Goal: Task Accomplishment & Management: Use online tool/utility

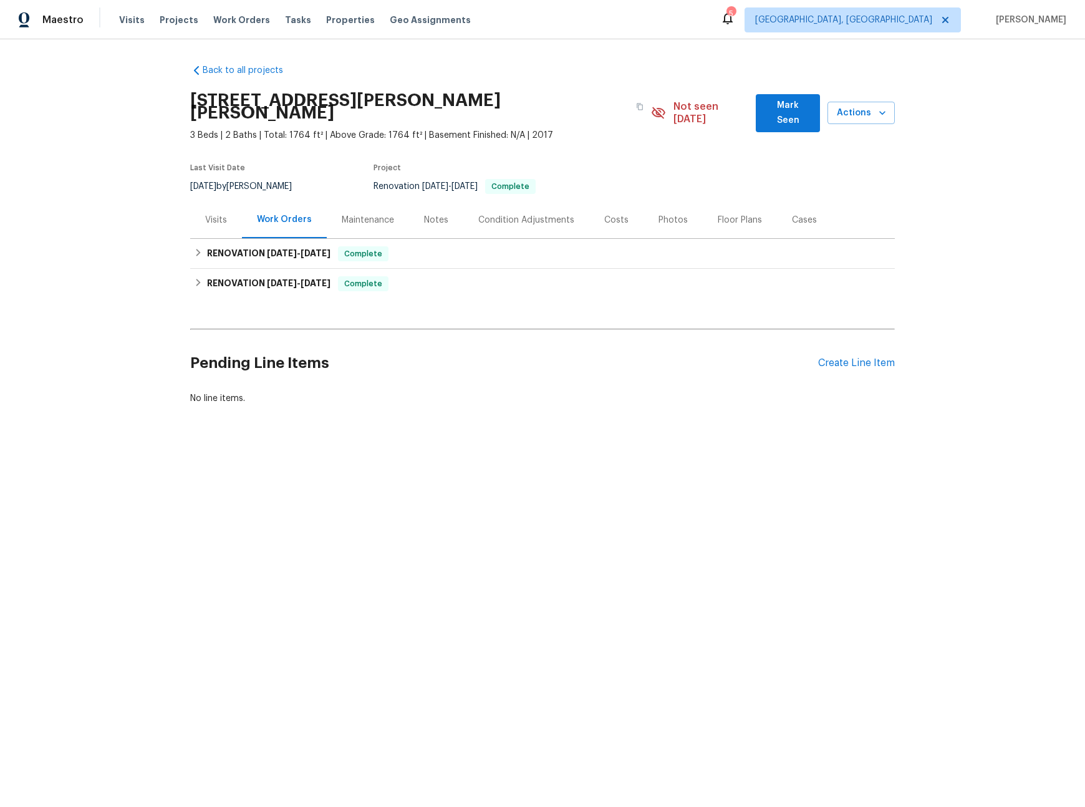
click at [214, 214] on div "Visits" at bounding box center [216, 220] width 22 height 12
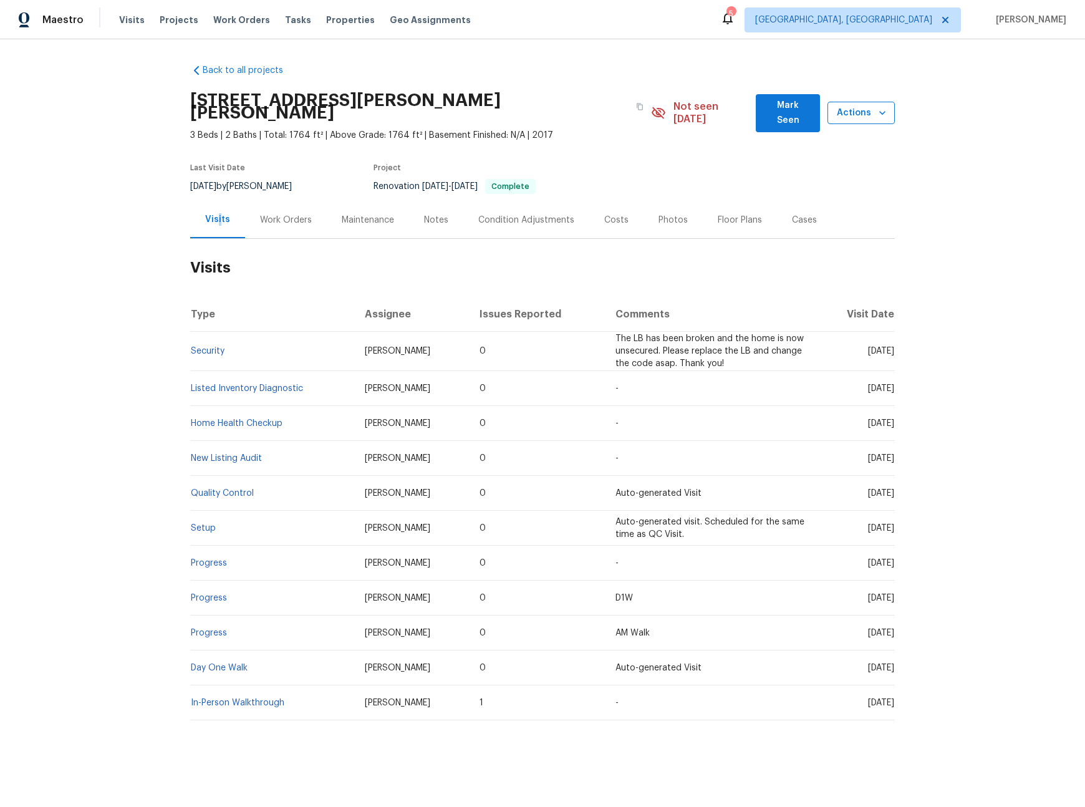
click at [860, 108] on span "Actions" at bounding box center [860, 113] width 47 height 16
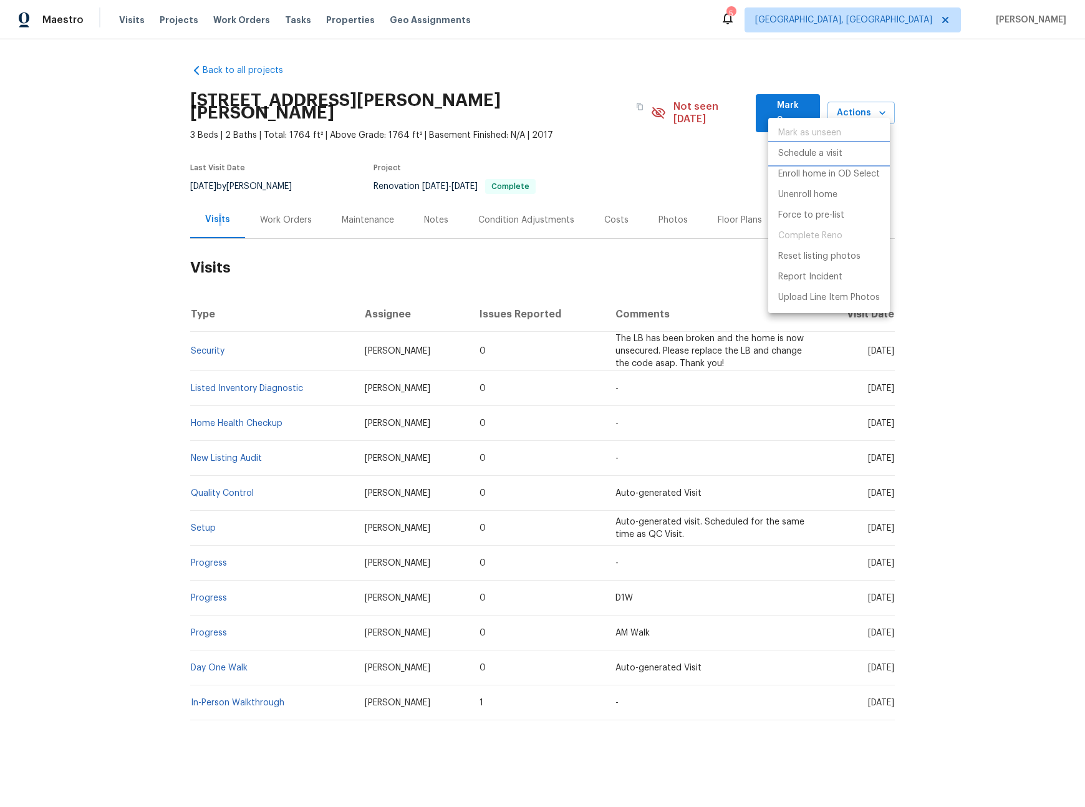
click at [838, 152] on p "Schedule a visit" at bounding box center [810, 153] width 64 height 13
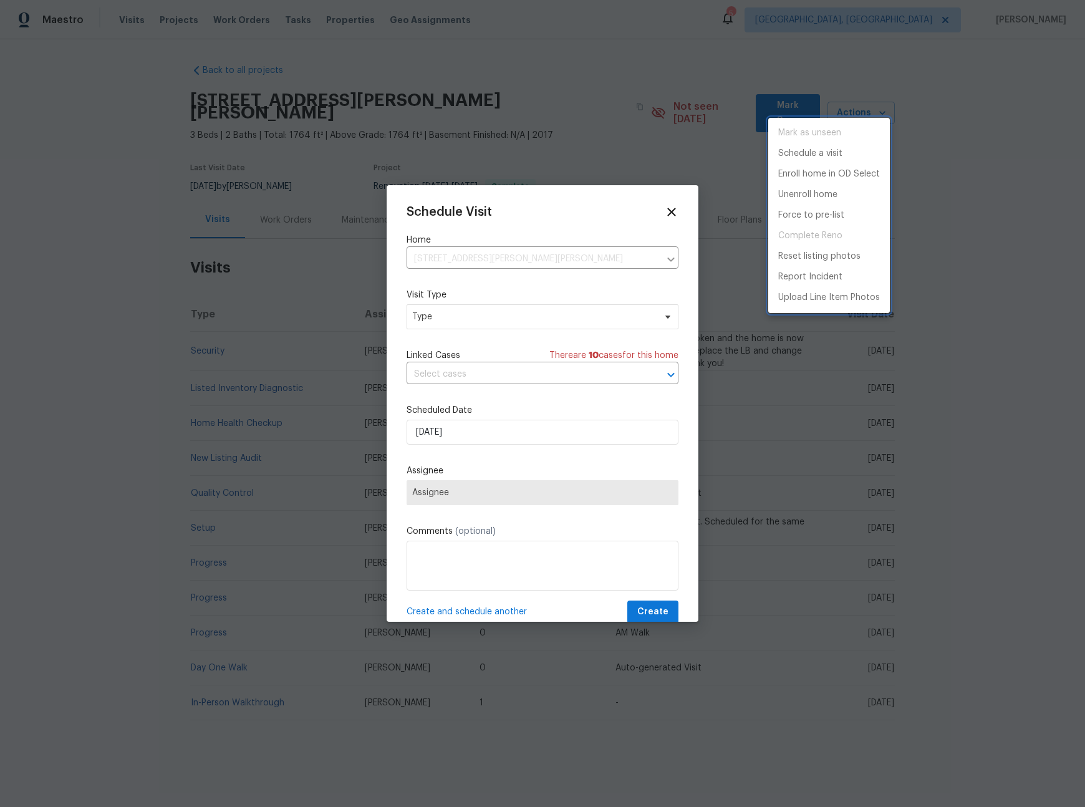
click at [521, 324] on div at bounding box center [542, 403] width 1085 height 807
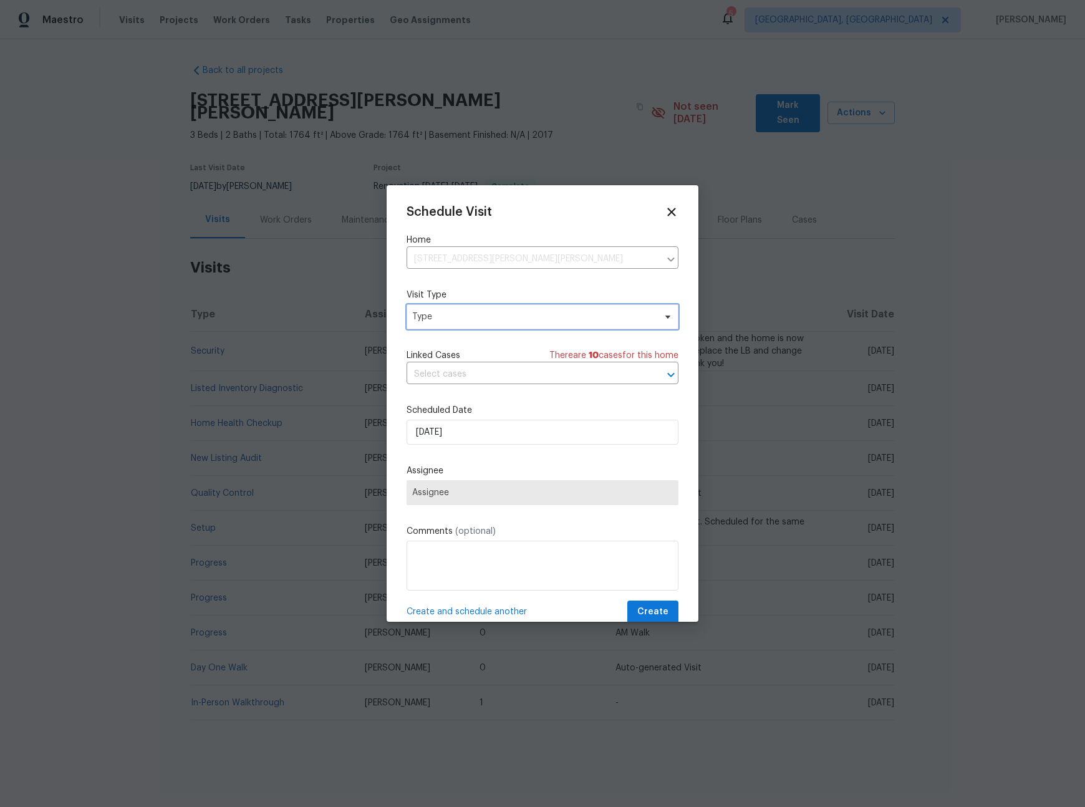
click at [511, 321] on span "Type" at bounding box center [533, 317] width 243 height 12
type input "sec"
click at [443, 376] on div "Security" at bounding box center [431, 376] width 34 height 12
click at [460, 489] on span "Assignee" at bounding box center [534, 493] width 244 height 10
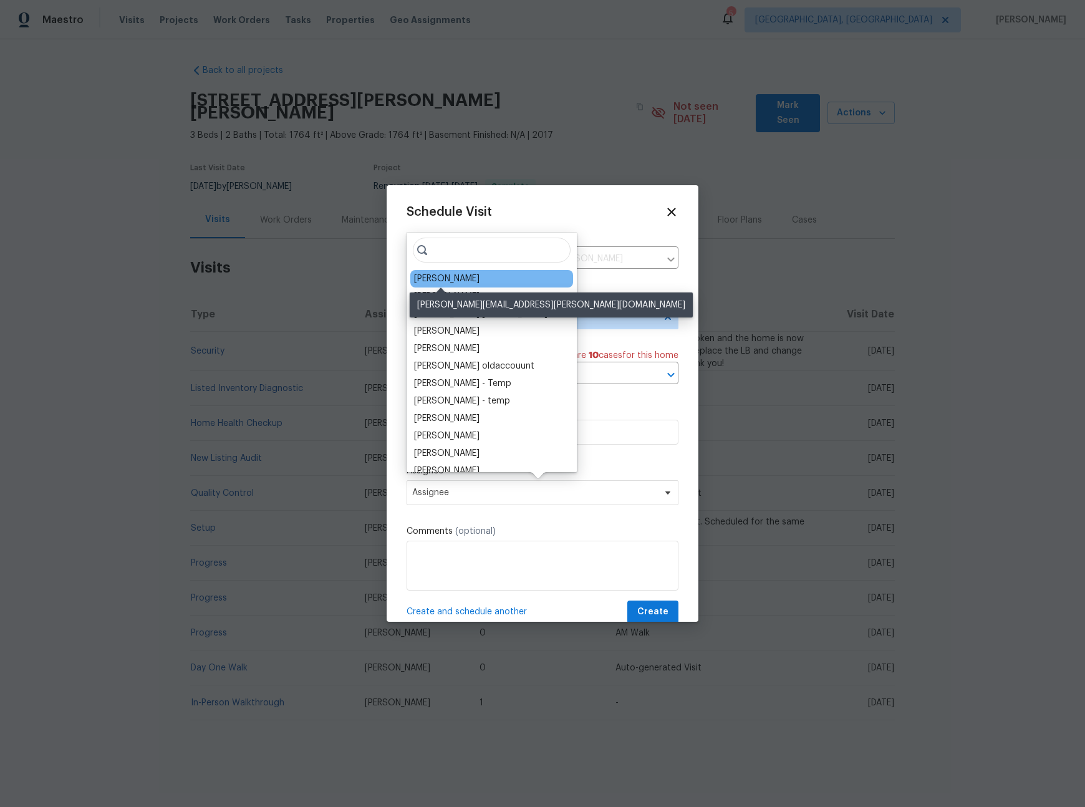
click at [461, 279] on div "Joseph Wolfe" at bounding box center [446, 278] width 65 height 12
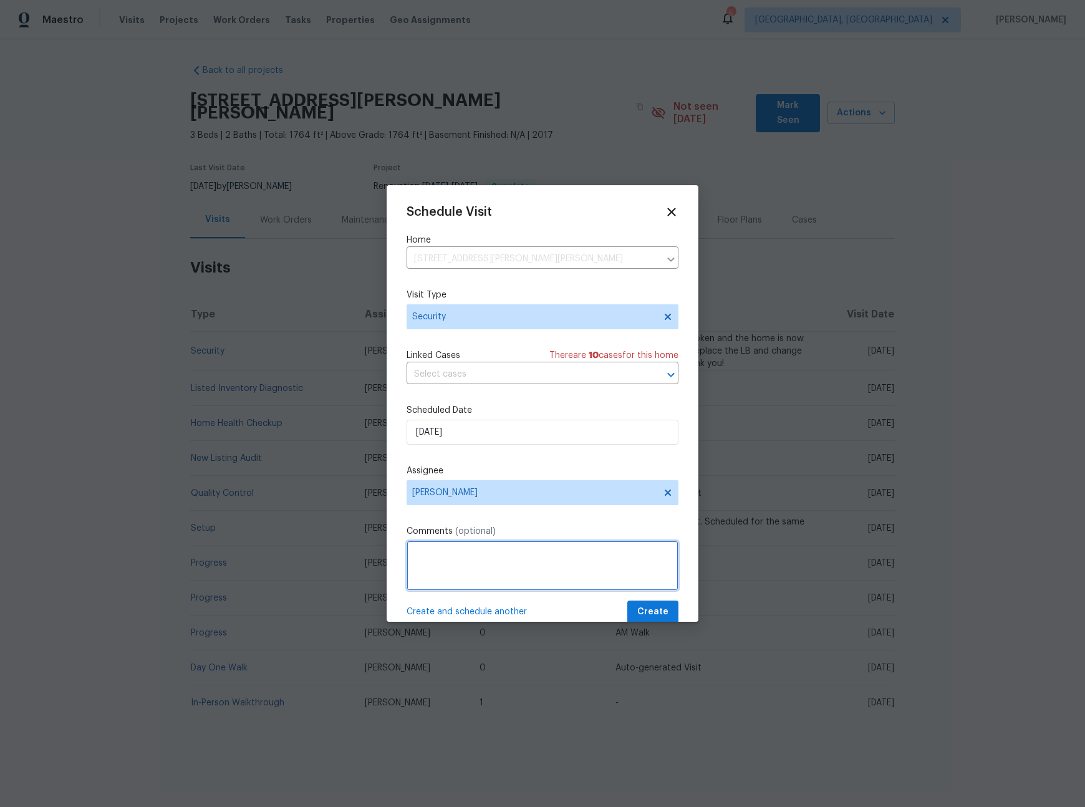
click at [480, 577] on textarea at bounding box center [543, 566] width 272 height 50
click at [417, 557] on textarea "The Suspect has taken the keys to the home, we will now need to rekey the home.…" at bounding box center [543, 566] width 272 height 50
click at [526, 556] on textarea "A Rental Scam Suspect has taken the keys to the home, we will now need to rekey…" at bounding box center [543, 566] width 272 height 50
type textarea "A Rental Scam Suspect has taken the keys to the home, we will now need to rekey…"
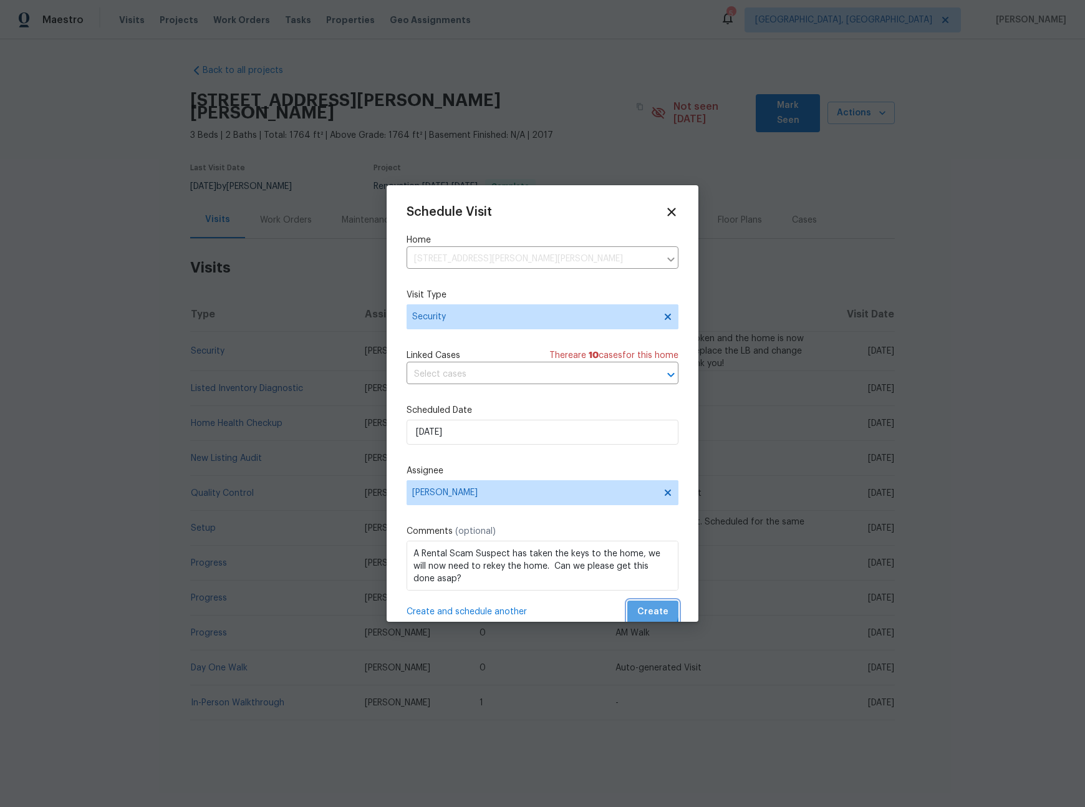
click at [637, 607] on span "Create" at bounding box center [652, 612] width 31 height 16
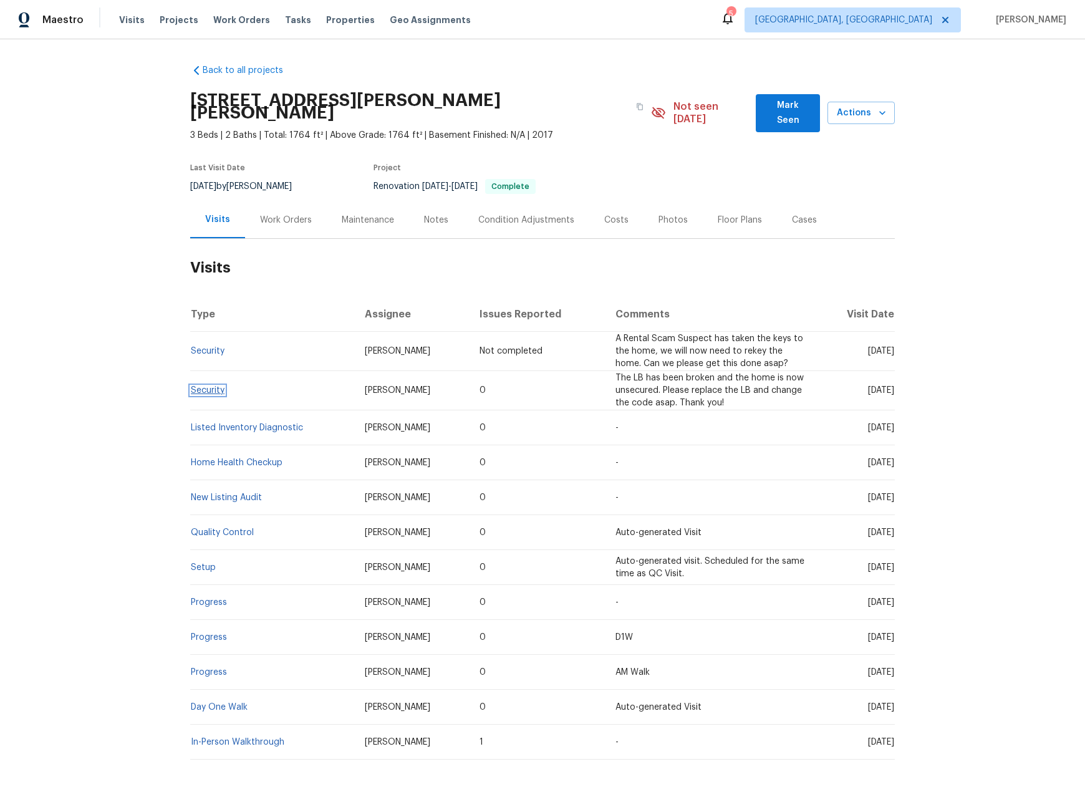
click at [210, 386] on link "Security" at bounding box center [208, 390] width 34 height 9
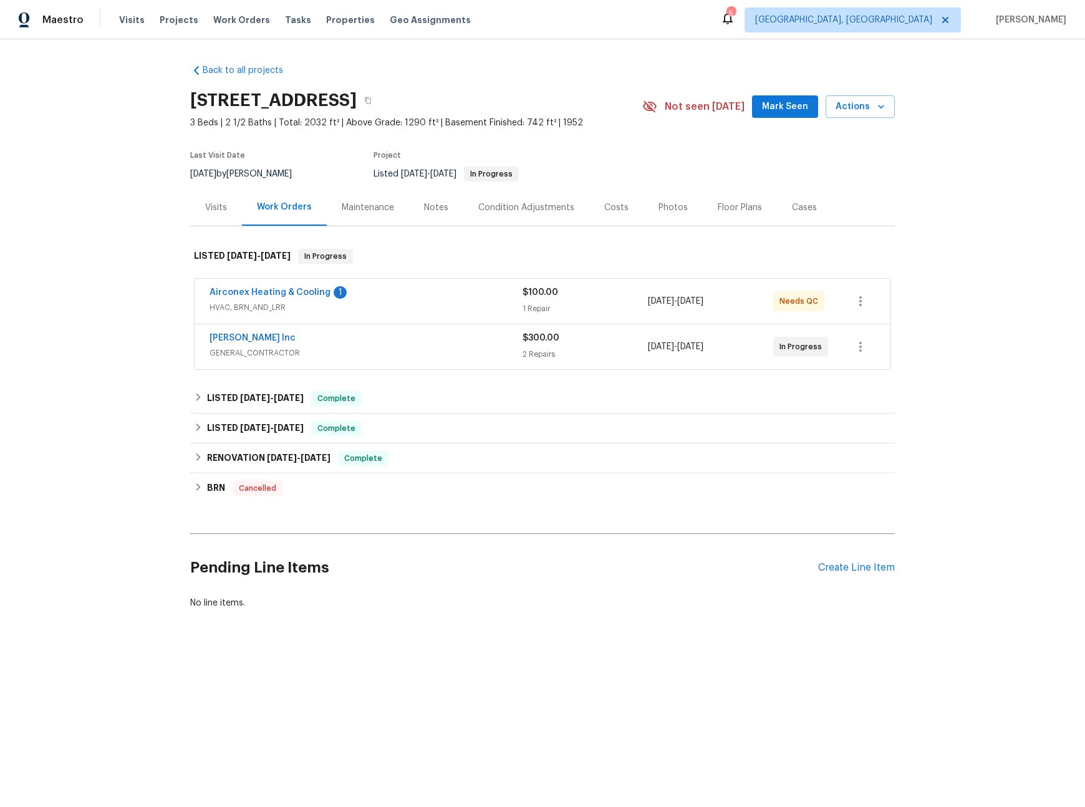
click at [206, 208] on div "Visits" at bounding box center [216, 207] width 22 height 12
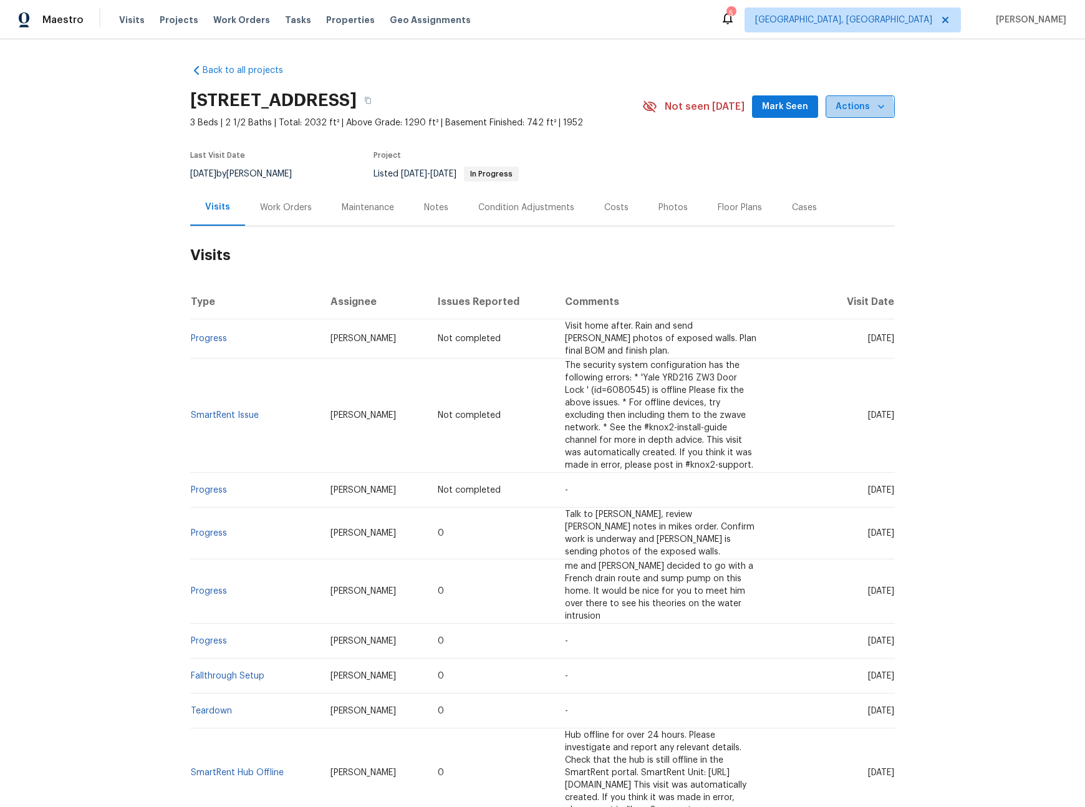
click at [851, 108] on span "Actions" at bounding box center [860, 107] width 49 height 16
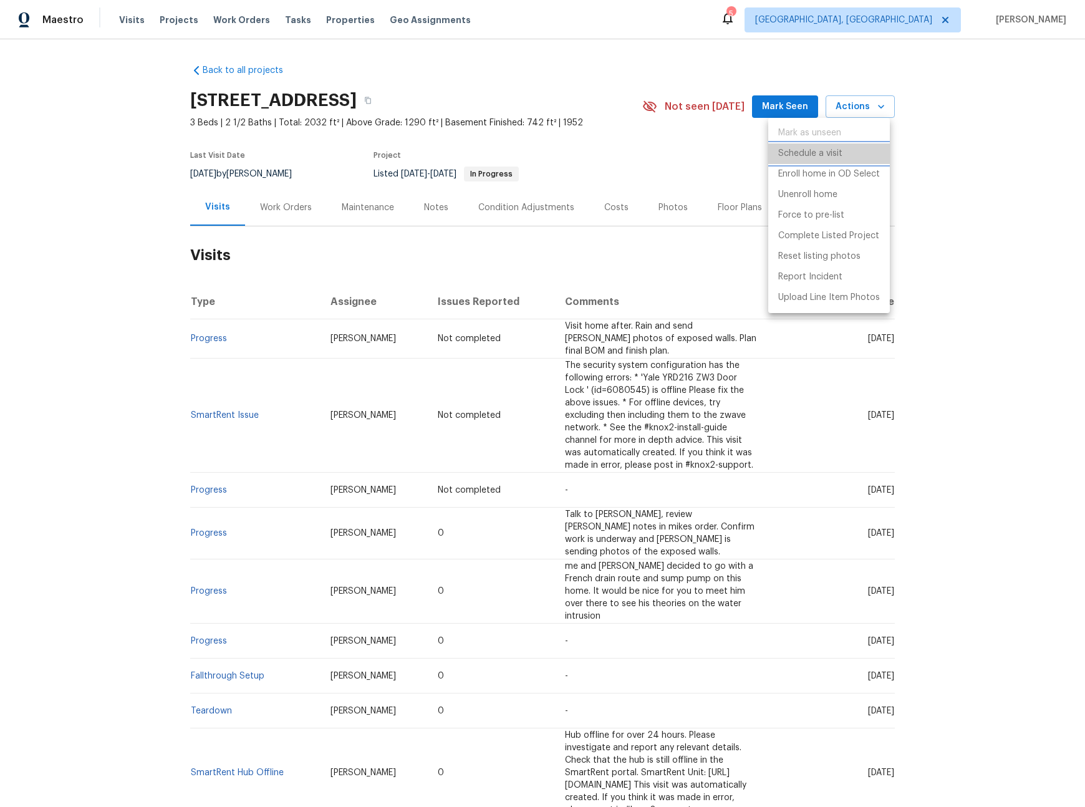
click at [806, 155] on p "Schedule a visit" at bounding box center [810, 153] width 64 height 13
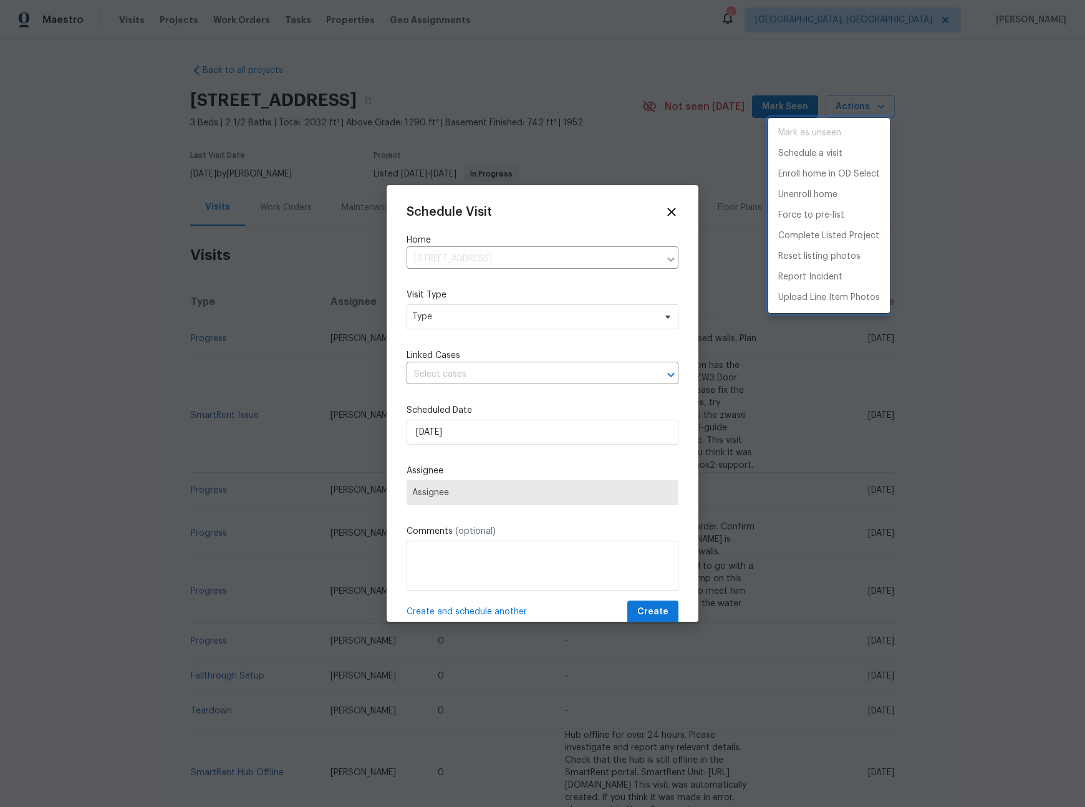
drag, startPoint x: 505, startPoint y: 318, endPoint x: 498, endPoint y: 315, distance: 7.5
click at [505, 318] on div at bounding box center [542, 403] width 1085 height 807
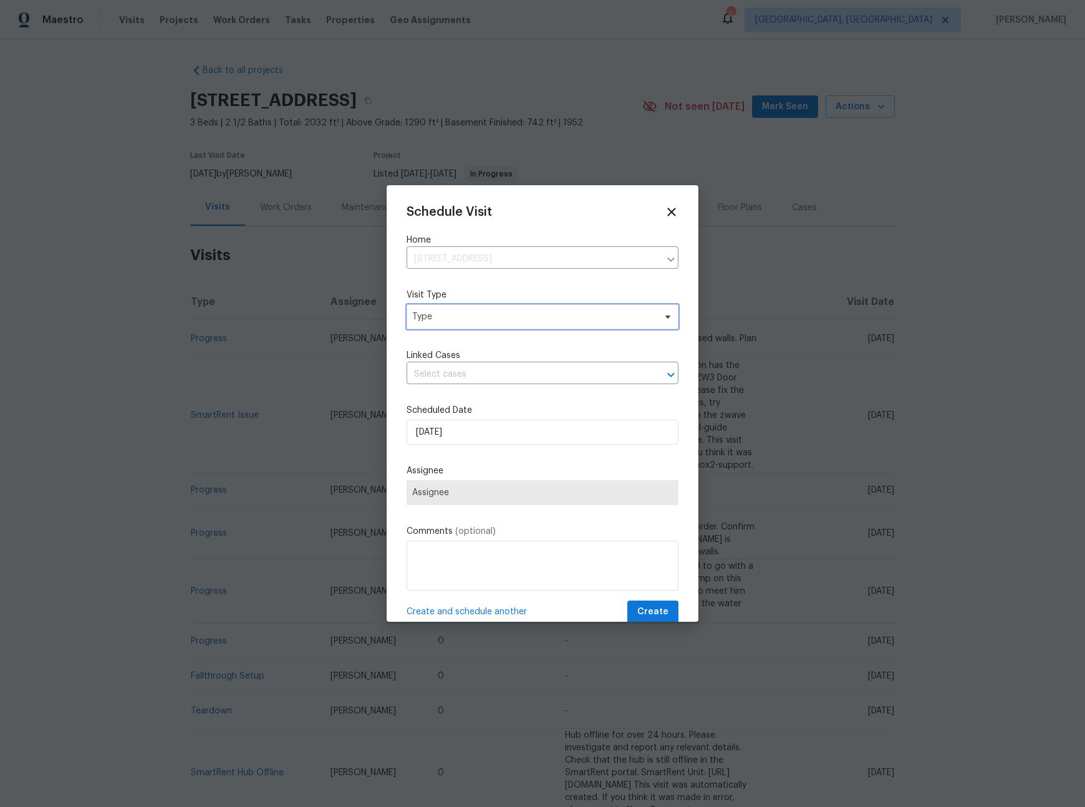
click at [489, 316] on span "Type" at bounding box center [533, 317] width 243 height 12
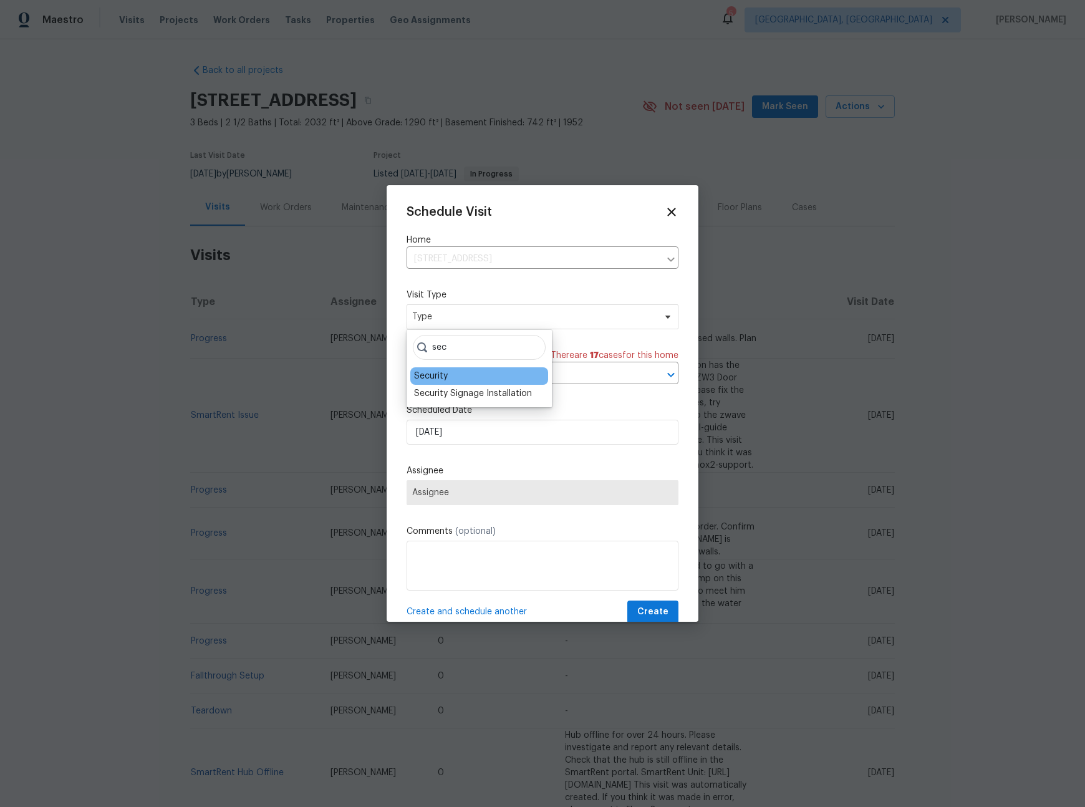
type input "sec"
click at [443, 373] on div "Security" at bounding box center [431, 376] width 34 height 12
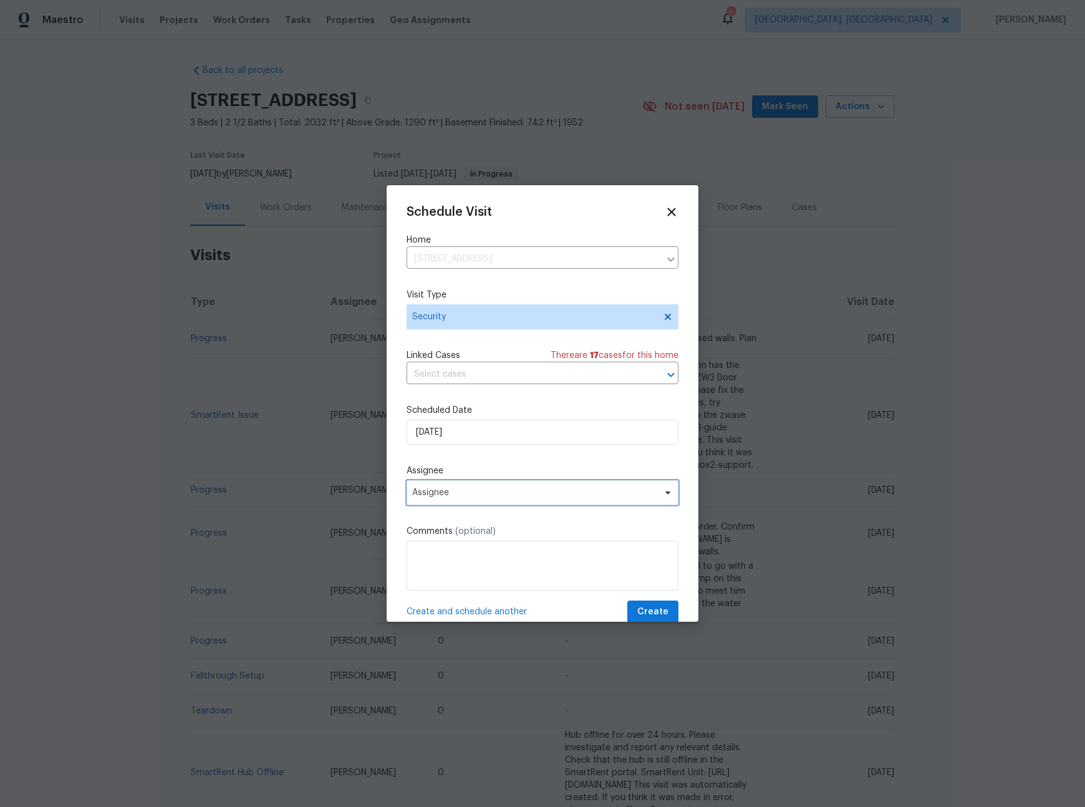
click at [480, 490] on span "Assignee" at bounding box center [534, 493] width 244 height 10
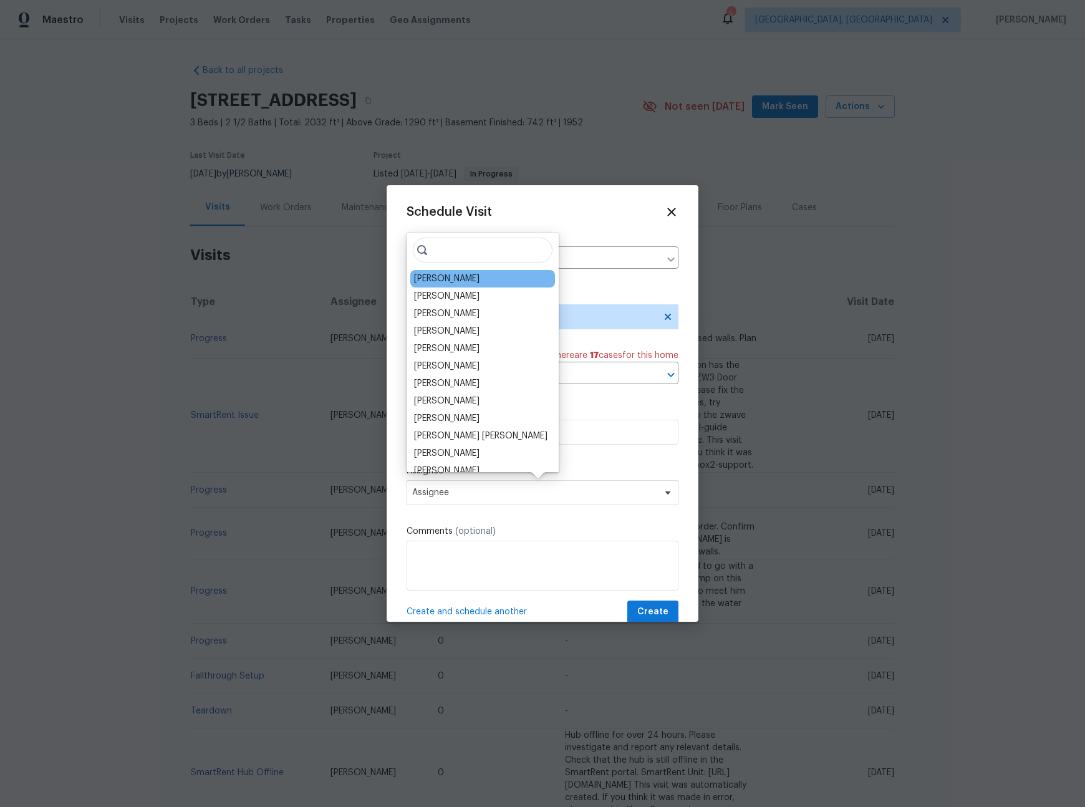
click at [438, 280] on div "[PERSON_NAME]" at bounding box center [446, 278] width 65 height 12
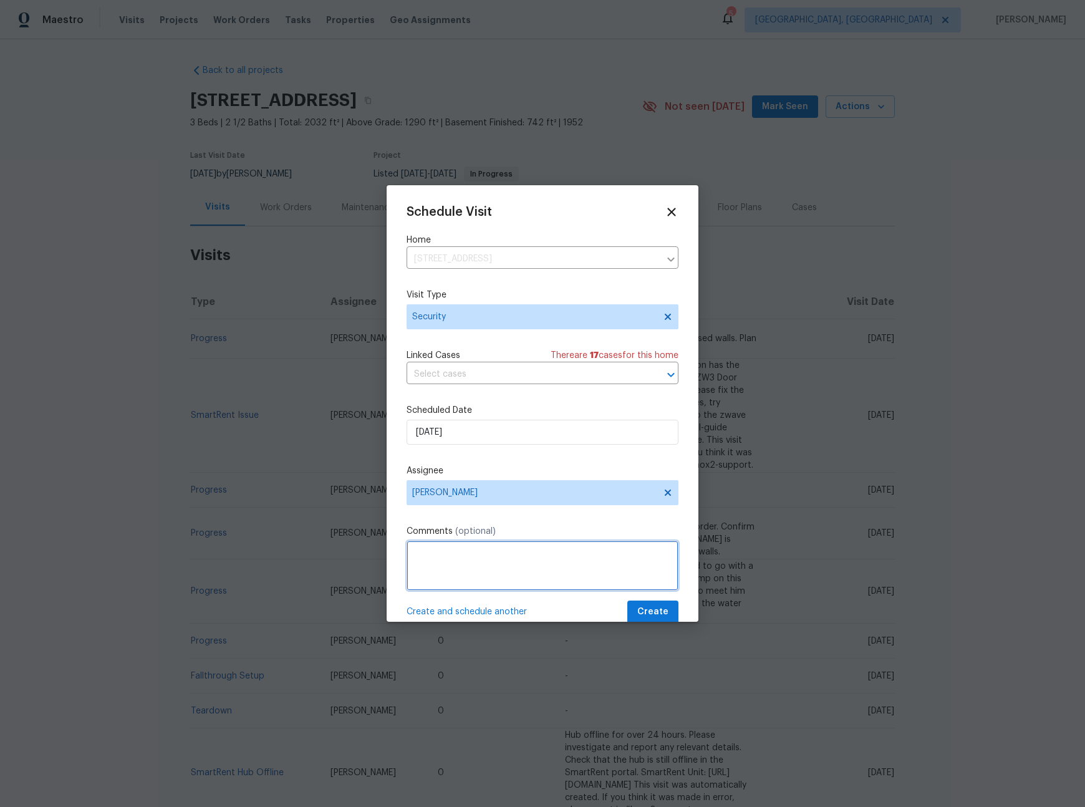
click at [478, 561] on textarea at bounding box center [543, 566] width 272 height 50
type textarea "-"
paste textarea "Rental Scammer has obtained the LB code. Please visit and change the code asap.…"
type textarea "Rental Scammer has obtained the LB code. Please visit and change the code asap.…"
